Goal: Task Accomplishment & Management: Complete application form

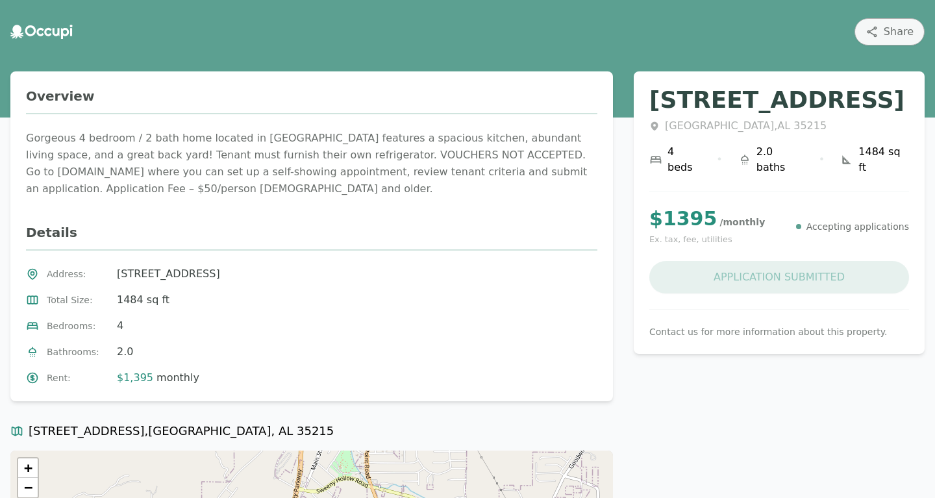
click at [755, 266] on div "Application Submitted" at bounding box center [779, 277] width 260 height 32
click at [377, 172] on div "Gorgeous 4 bedroom / 2 bath home located in [GEOGRAPHIC_DATA] features a spacio…" at bounding box center [311, 164] width 571 height 68
drag, startPoint x: 433, startPoint y: 156, endPoint x: 577, endPoint y: 156, distance: 143.5
click at [577, 156] on div "Gorgeous 4 bedroom / 2 bath home located in [GEOGRAPHIC_DATA] features a spacio…" at bounding box center [311, 164] width 571 height 68
copy div "www.risingtidemanagement.net"
